Goal: Task Accomplishment & Management: Manage account settings

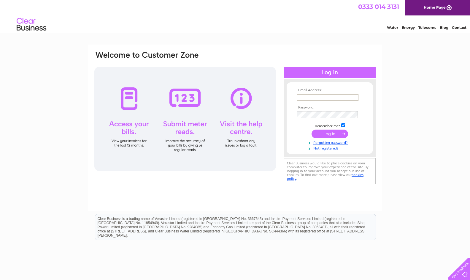
type input "[PERSON_NAME][EMAIL_ADDRESS][DOMAIN_NAME]"
click at [334, 136] on input "submit" at bounding box center [330, 133] width 37 height 8
click at [330, 132] on input "submit" at bounding box center [330, 133] width 37 height 8
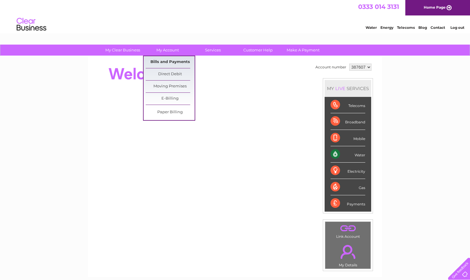
click at [175, 61] on link "Bills and Payments" at bounding box center [170, 62] width 49 height 12
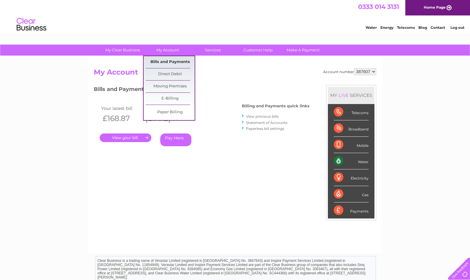
click at [170, 63] on link "Bills and Payments" at bounding box center [170, 62] width 49 height 12
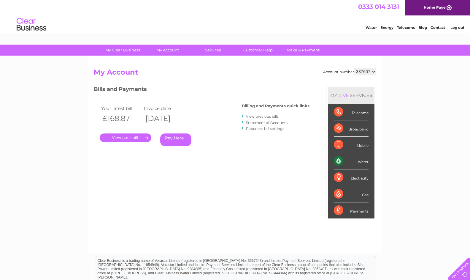
click at [134, 136] on link "." at bounding box center [126, 137] width 52 height 9
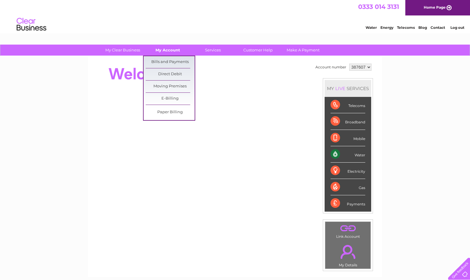
click at [168, 48] on link "My Account" at bounding box center [167, 50] width 49 height 11
click at [168, 61] on link "Bills and Payments" at bounding box center [170, 62] width 49 height 12
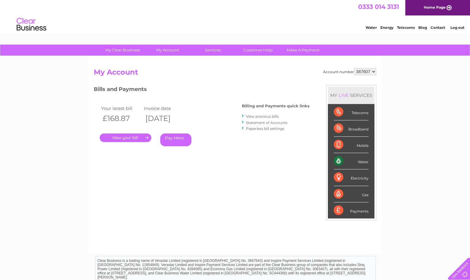
click at [125, 137] on link "." at bounding box center [126, 137] width 52 height 9
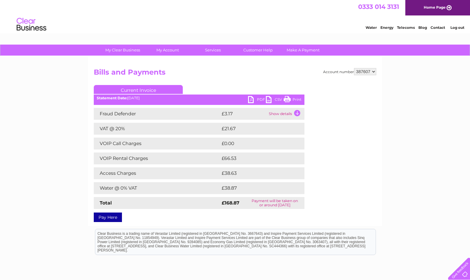
click at [256, 97] on link "PDF" at bounding box center [257, 100] width 18 height 9
